Goal: Transaction & Acquisition: Subscribe to service/newsletter

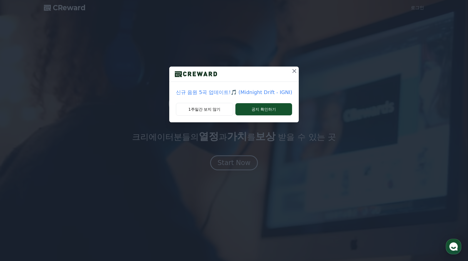
click at [293, 71] on icon at bounding box center [294, 71] width 4 height 4
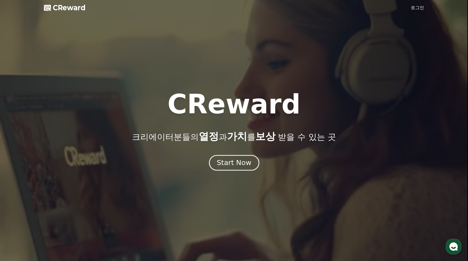
click at [241, 164] on div "Start Now" at bounding box center [234, 162] width 34 height 9
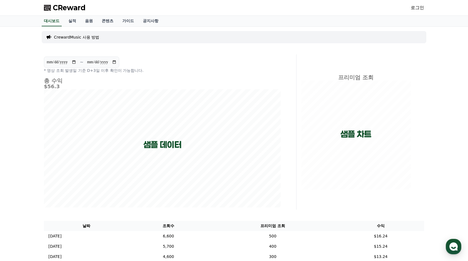
click at [70, 37] on p "CrewardMusic 사용 방법" at bounding box center [76, 37] width 45 height 6
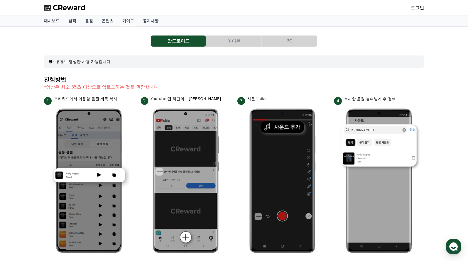
click at [239, 40] on button "아이폰" at bounding box center [233, 41] width 55 height 11
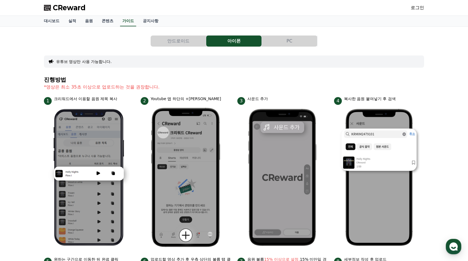
click at [419, 8] on link "로그인" at bounding box center [417, 7] width 13 height 7
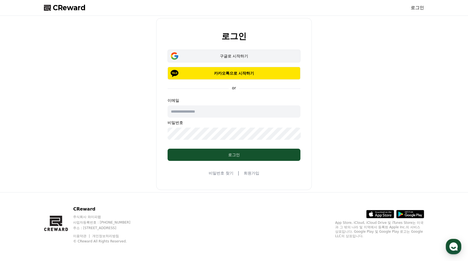
click at [229, 55] on div "구글로 시작하기" at bounding box center [234, 56] width 117 height 6
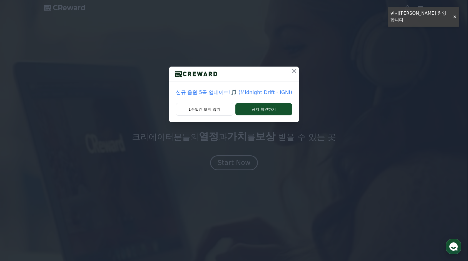
click at [294, 72] on icon at bounding box center [294, 71] width 7 height 7
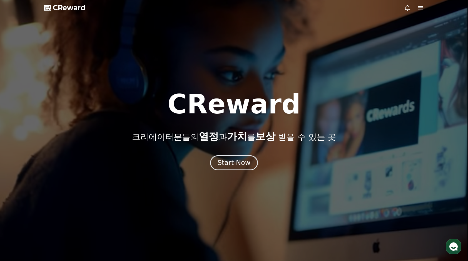
click at [419, 8] on icon at bounding box center [420, 7] width 5 height 3
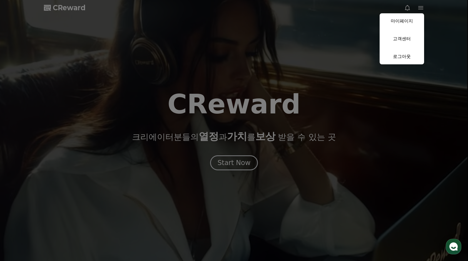
click at [433, 34] on button "close" at bounding box center [234, 130] width 468 height 261
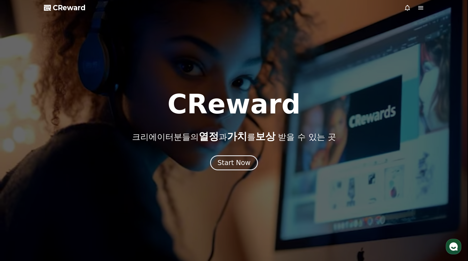
drag, startPoint x: 417, startPoint y: 163, endPoint x: 413, endPoint y: 175, distance: 13.0
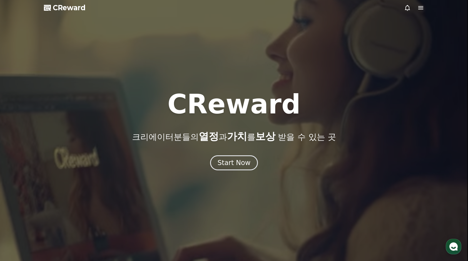
click at [416, 163] on div "Start Now" at bounding box center [234, 163] width 468 height 15
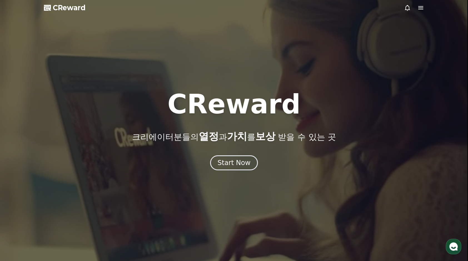
drag, startPoint x: 294, startPoint y: 106, endPoint x: 156, endPoint y: 109, distance: 138.6
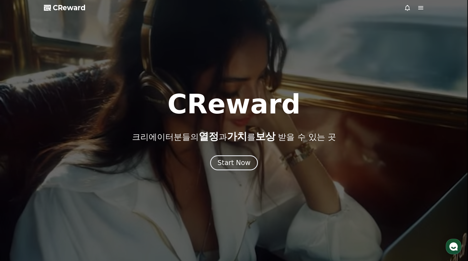
click at [156, 109] on div "CReward 크리에이터분들의 열정 과 가치 를 보상 받을 수 있는 곳" at bounding box center [234, 116] width 468 height 51
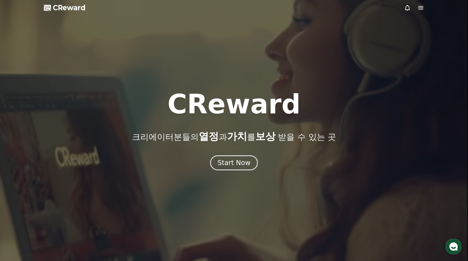
click at [173, 116] on div "CReward 크리에이터분들의 열정 과 가치 를 보상 받을 수 있는 곳" at bounding box center [234, 116] width 468 height 51
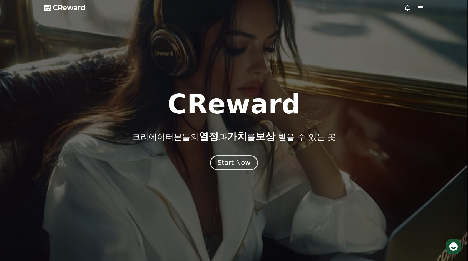
drag, startPoint x: 179, startPoint y: 109, endPoint x: 285, endPoint y: 111, distance: 105.6
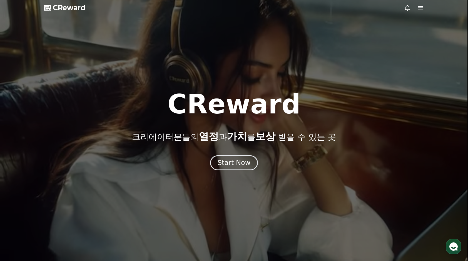
click at [285, 111] on h1 "CReward" at bounding box center [233, 104] width 133 height 27
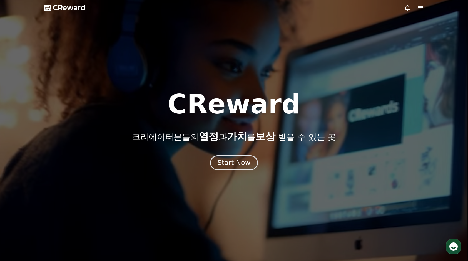
copy h1 "CReward"
